Goal: Task Accomplishment & Management: Manage account settings

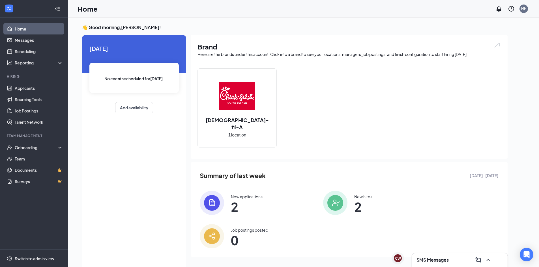
click at [223, 207] on img at bounding box center [212, 203] width 24 height 24
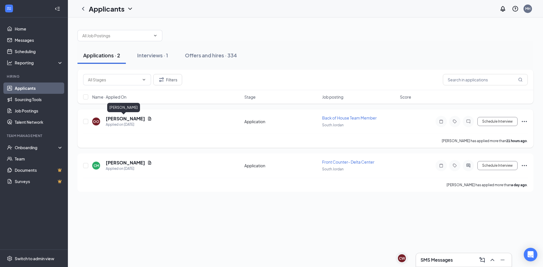
click at [119, 119] on h5 "[PERSON_NAME]" at bounding box center [125, 119] width 39 height 6
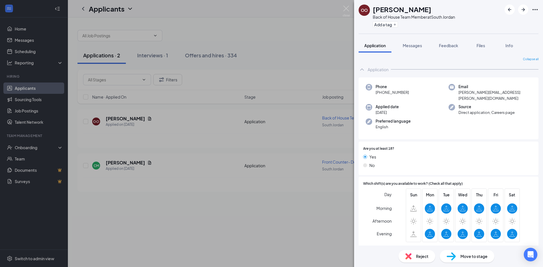
click at [151, 152] on div "OO [PERSON_NAME] Back of House Team Member at [GEOGRAPHIC_DATA] Add a tag Appli…" at bounding box center [271, 133] width 543 height 267
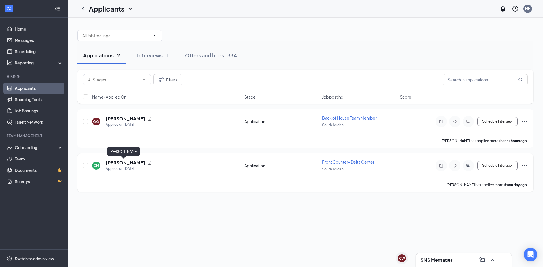
click at [117, 165] on h5 "[PERSON_NAME]" at bounding box center [125, 163] width 39 height 6
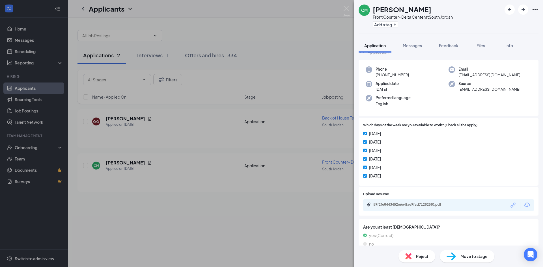
scroll to position [27, 0]
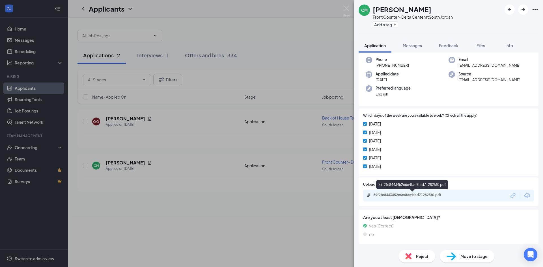
click at [412, 191] on div "59f2fe8443452e6e4fae9fad712825f0.pdf" at bounding box center [412, 186] width 72 height 12
click at [411, 196] on div "59f2fe8443452e6e4fae9fad712825f0.pdf" at bounding box center [412, 195] width 79 height 5
